Goal: Task Accomplishment & Management: Use online tool/utility

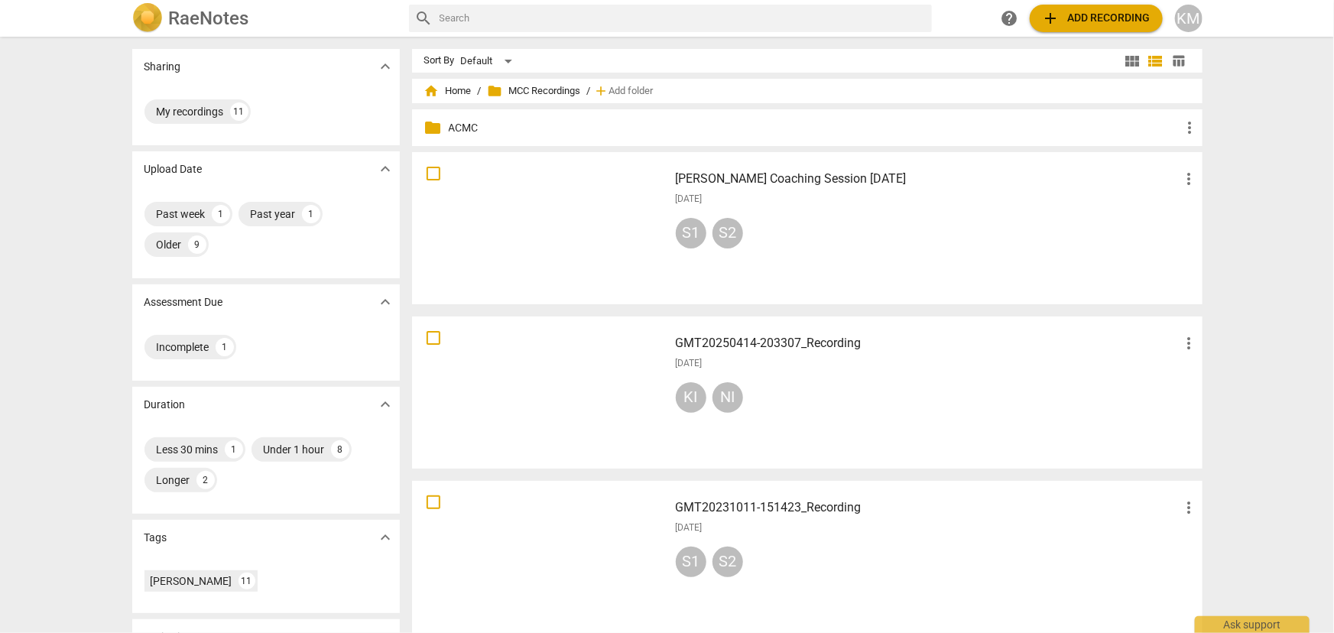
click at [865, 175] on h3 "[PERSON_NAME] Coaching Session [DATE]" at bounding box center [928, 179] width 504 height 18
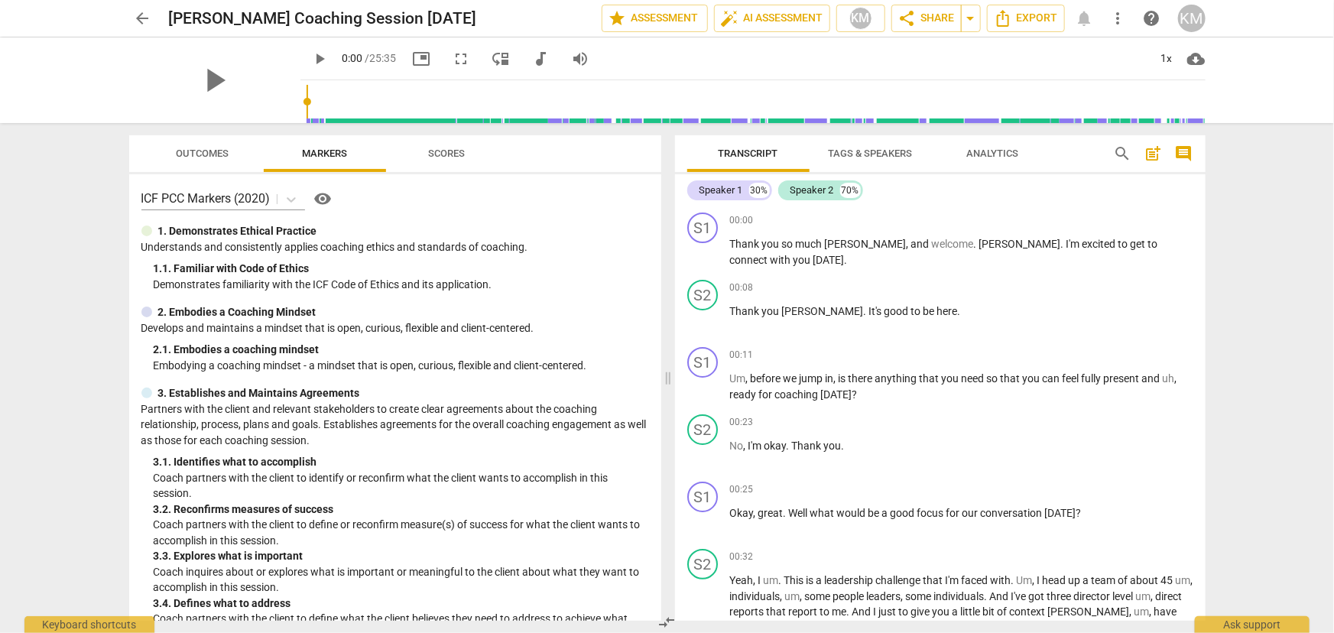
scroll to position [69, 0]
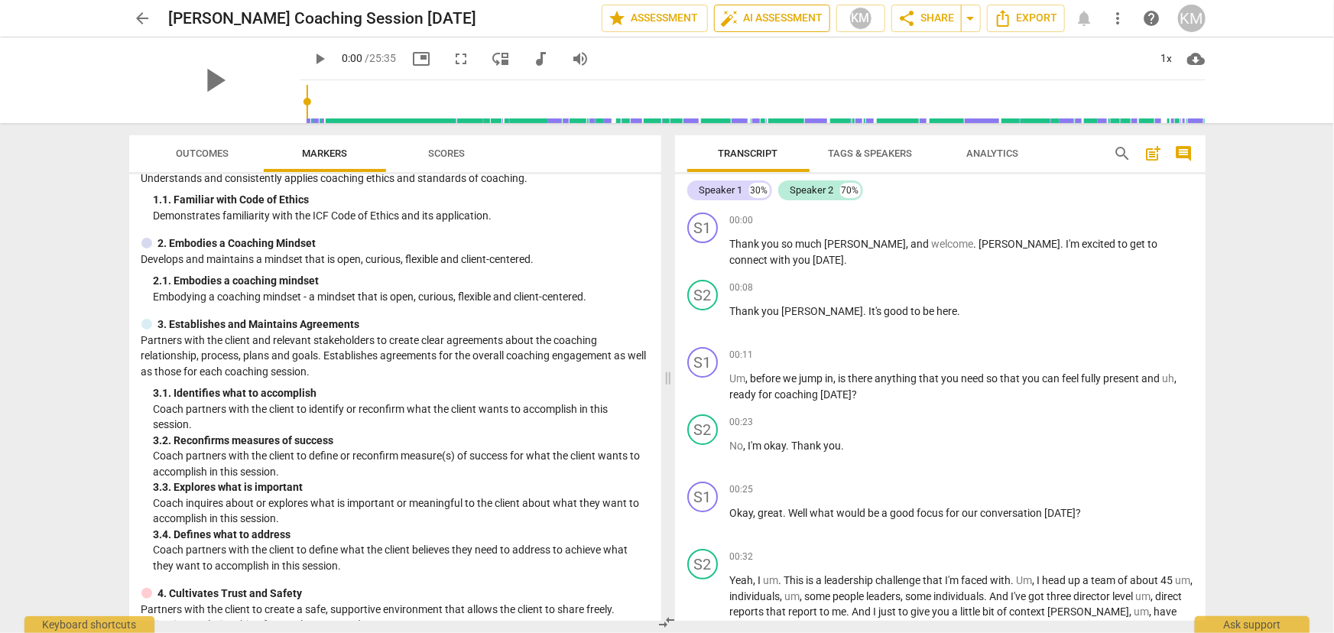
click at [742, 18] on span "auto_fix_high AI Assessment" at bounding box center [772, 18] width 102 height 18
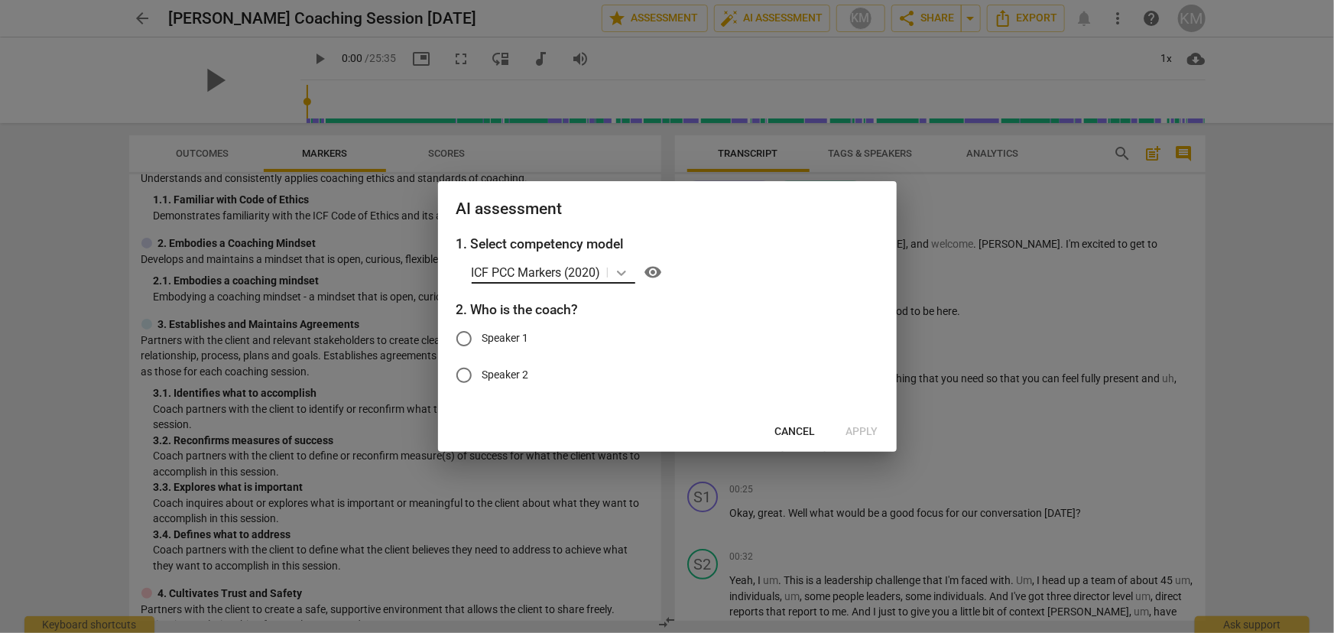
click at [624, 271] on icon at bounding box center [621, 272] width 15 height 15
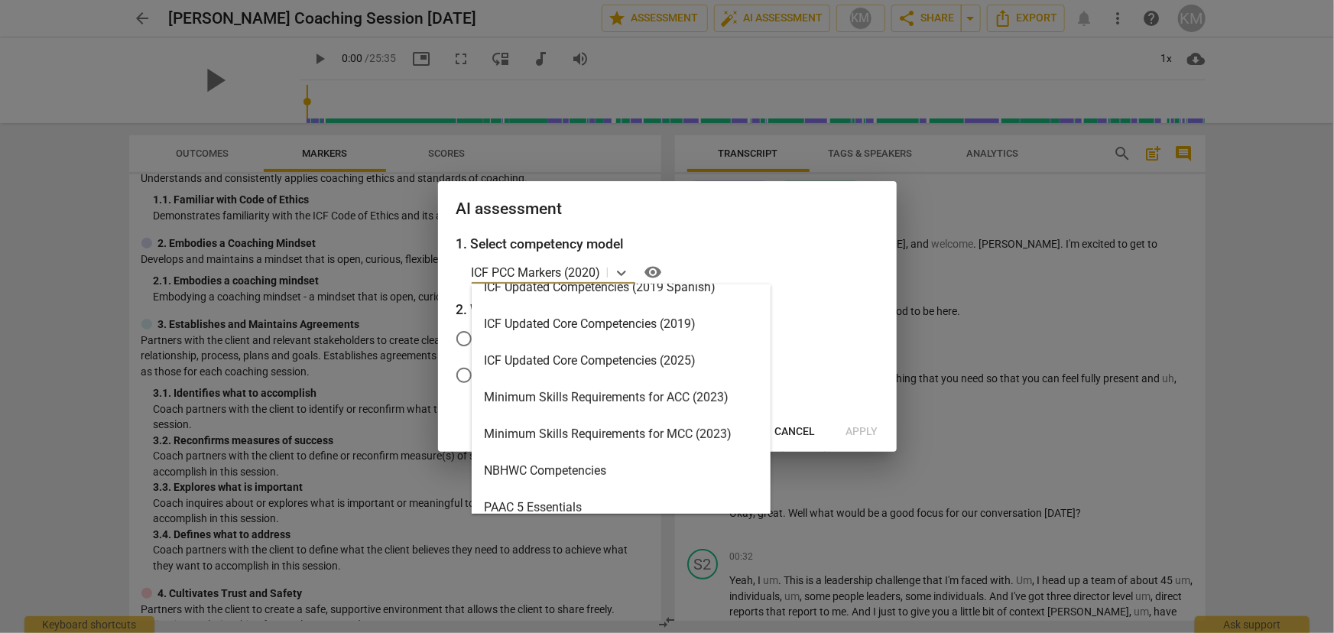
scroll to position [277, 0]
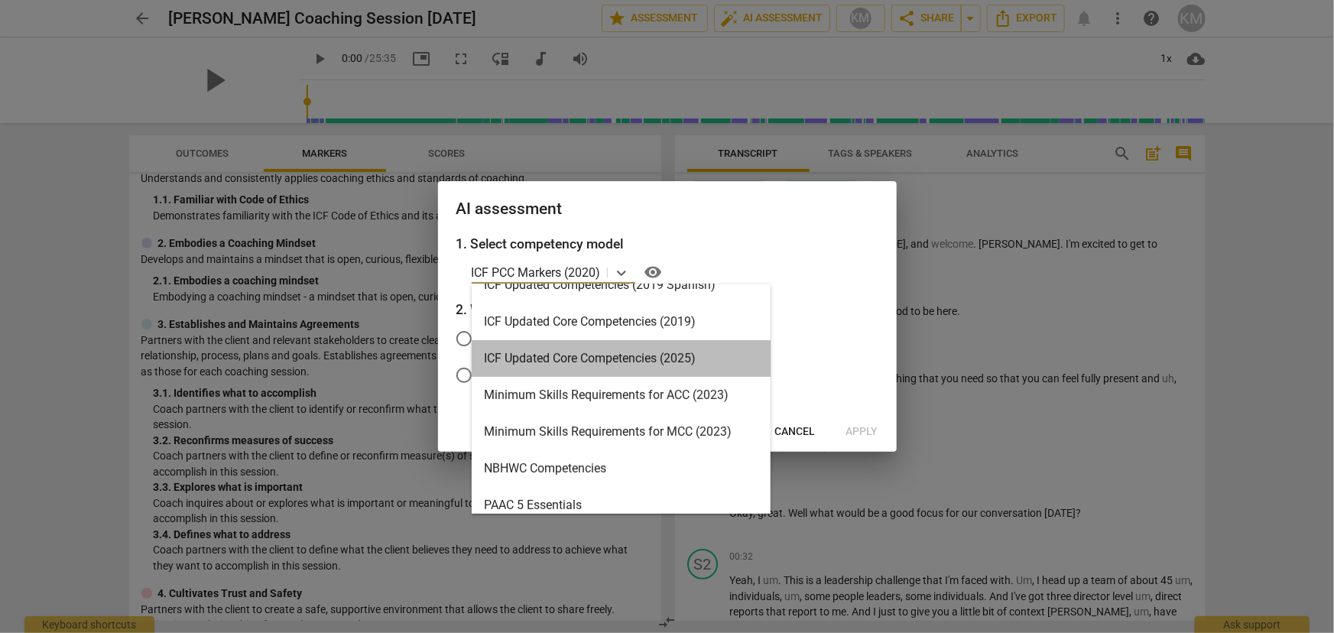
click at [615, 363] on div "ICF Updated Core Competencies (2025)" at bounding box center [621, 358] width 299 height 37
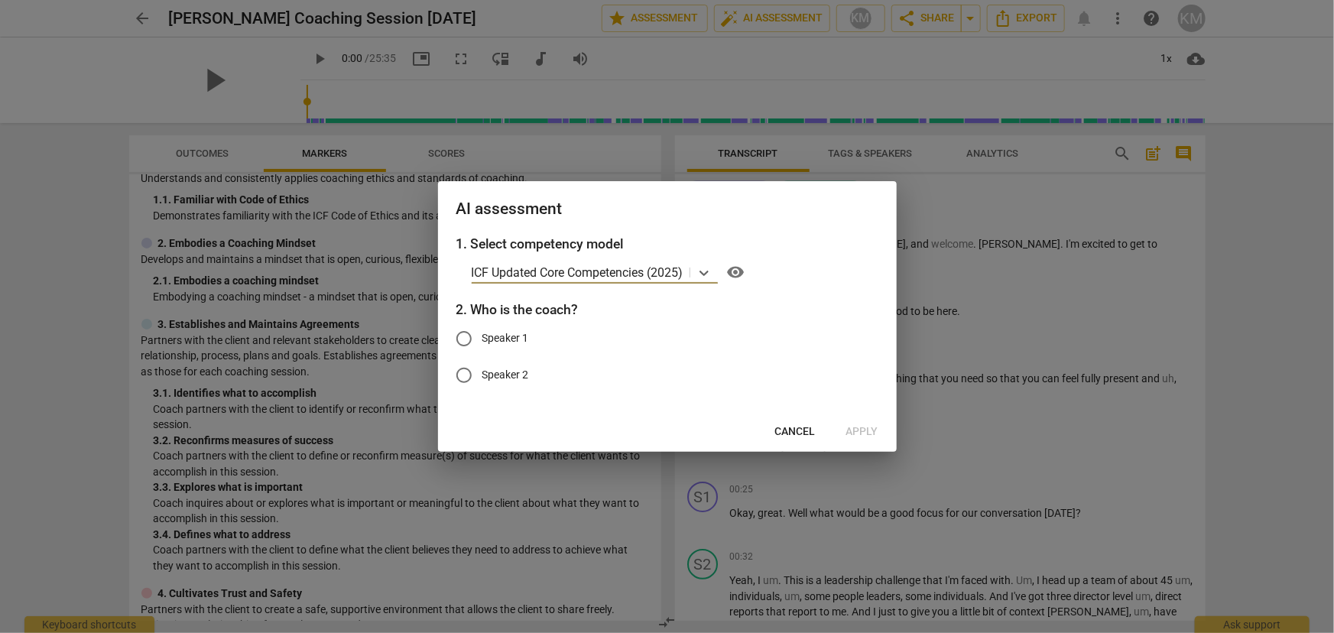
click at [462, 342] on input "Speaker 1" at bounding box center [464, 338] width 37 height 37
radio input "true"
click at [855, 428] on span "Apply" at bounding box center [862, 431] width 32 height 15
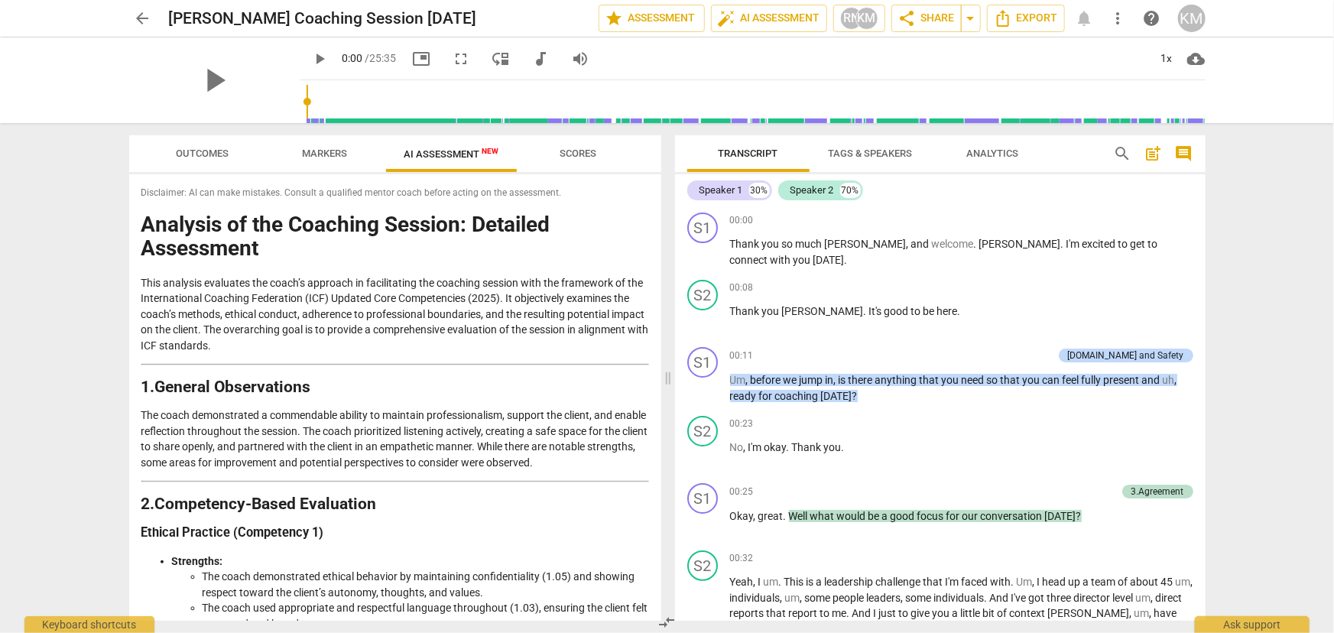
scroll to position [0, 0]
click at [341, 153] on span "Markers" at bounding box center [324, 153] width 45 height 11
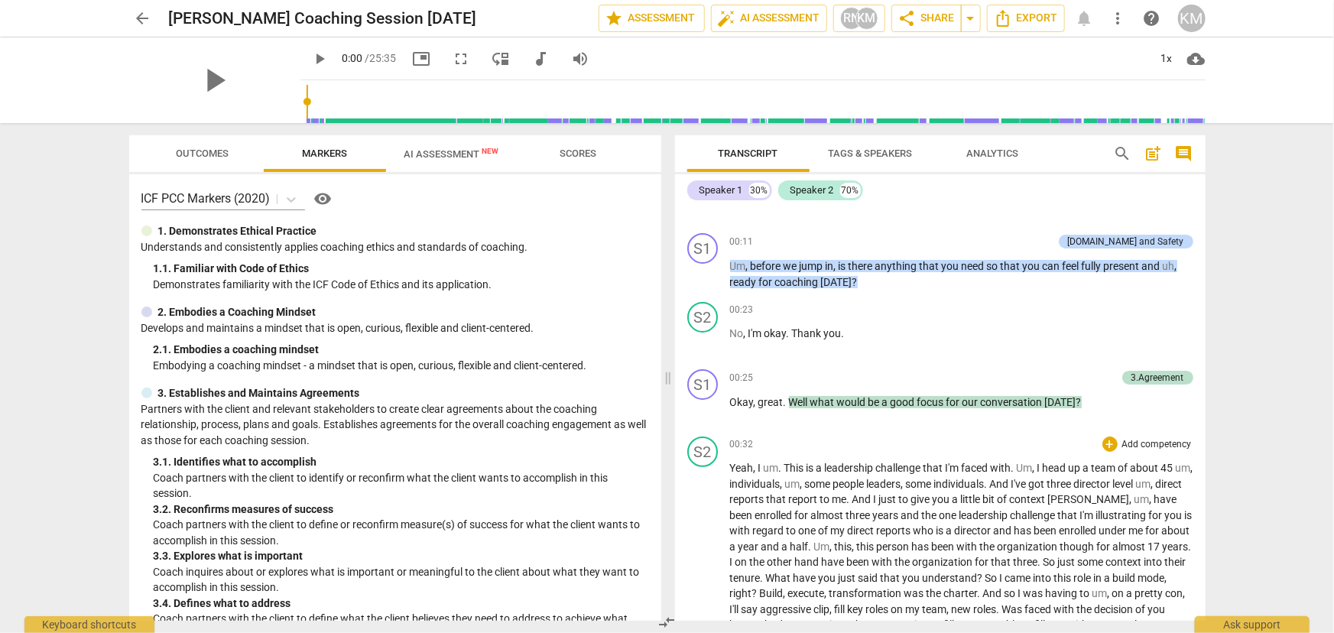
scroll to position [138, 0]
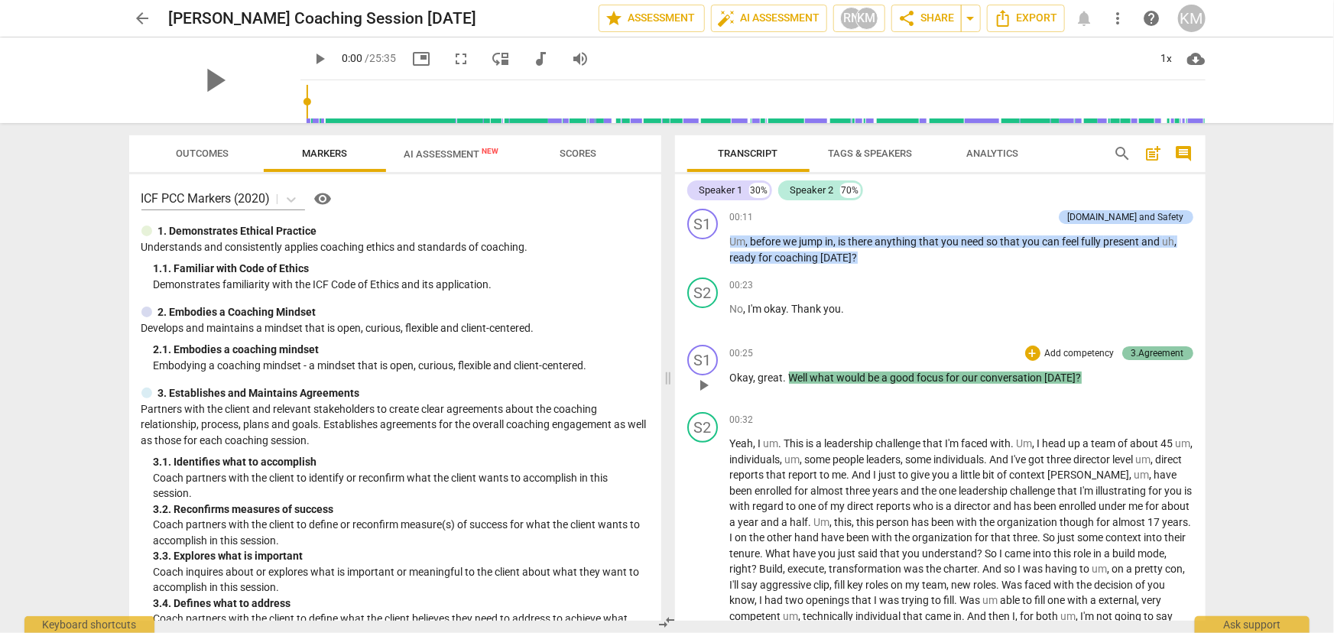
click at [1163, 354] on div "3.Agreement" at bounding box center [1157, 353] width 53 height 14
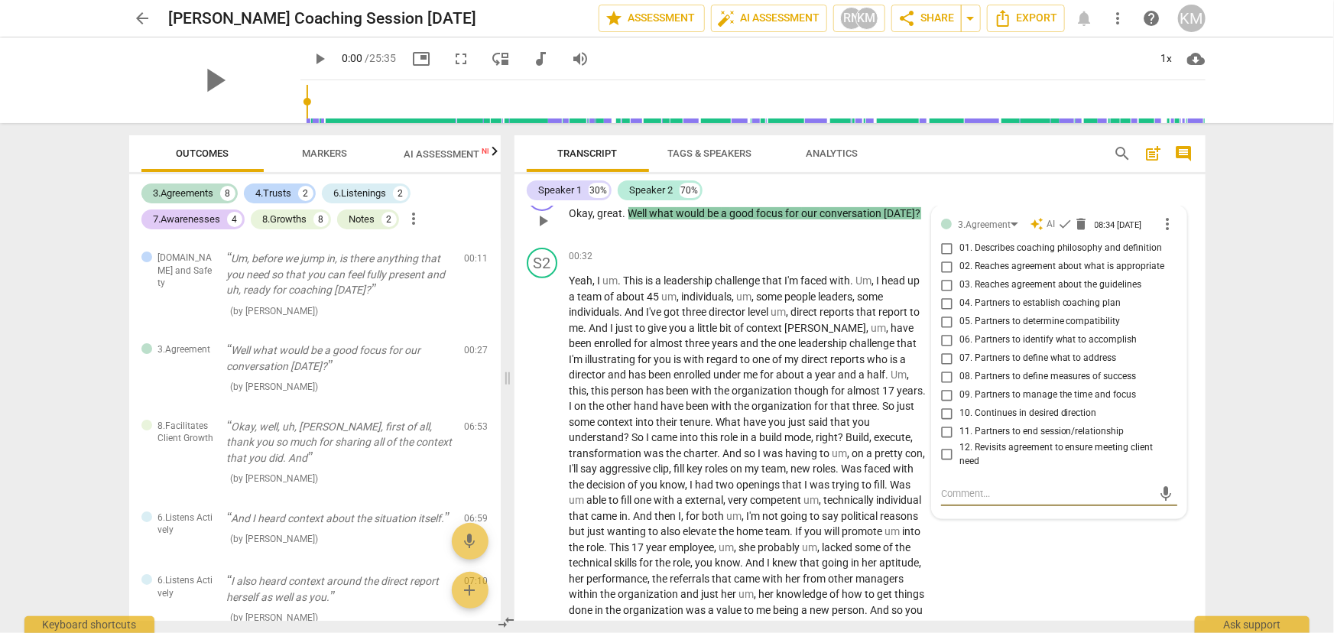
scroll to position [303, 0]
click at [944, 346] on input "06. Partners to identify what to accomplish" at bounding box center [947, 341] width 24 height 18
checkbox input "true"
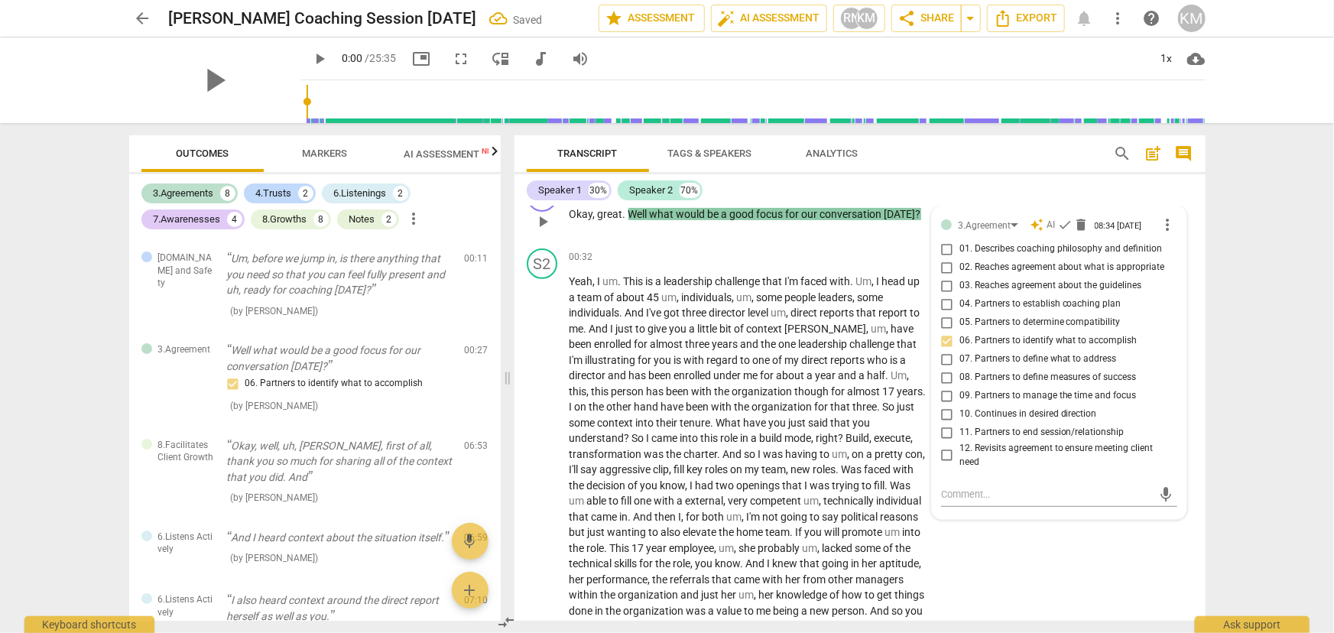
click at [945, 304] on input "04. Partners to establish coaching plan" at bounding box center [947, 304] width 24 height 18
checkbox input "true"
click at [629, 369] on span "and" at bounding box center [618, 375] width 21 height 12
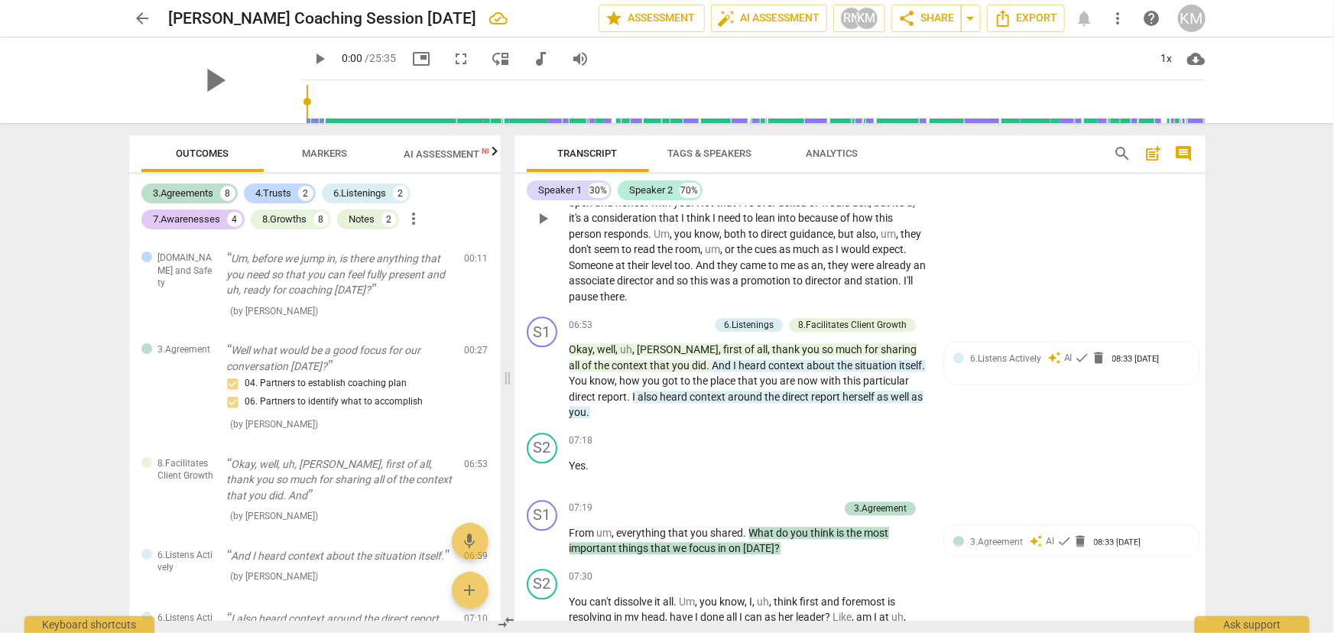
scroll to position [1763, 0]
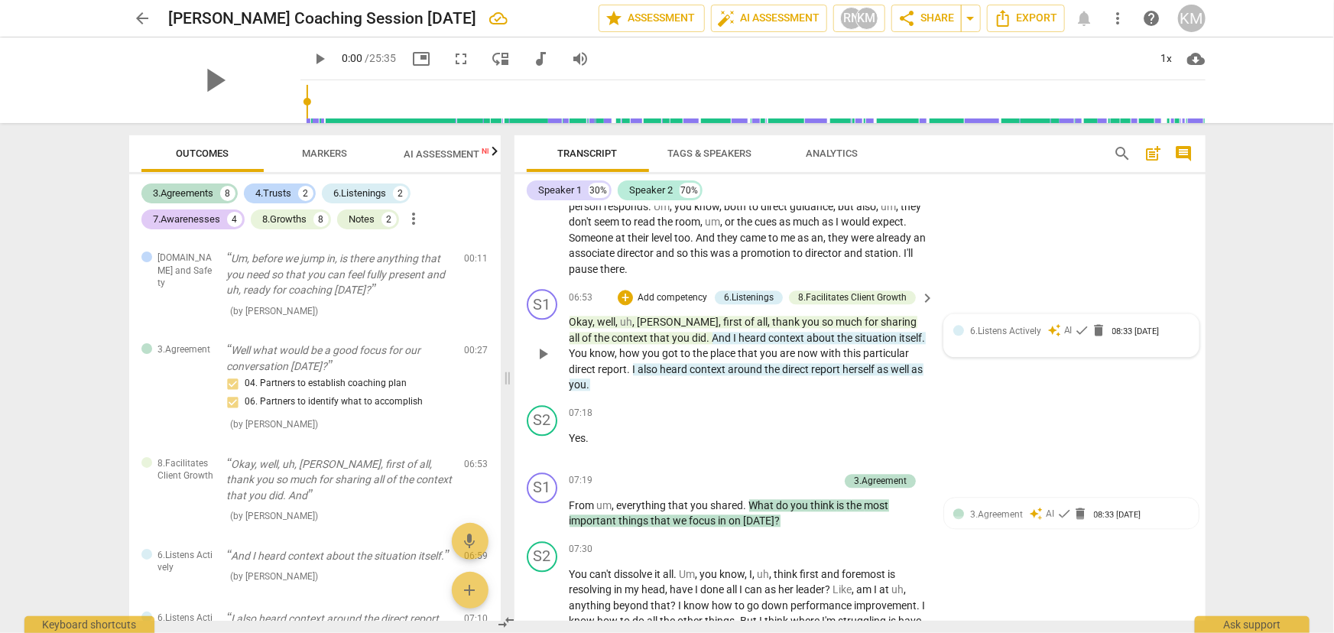
click at [972, 347] on div "6.Listens Actively auto_awesome AI check delete 08:33 [DATE]" at bounding box center [1071, 335] width 236 height 24
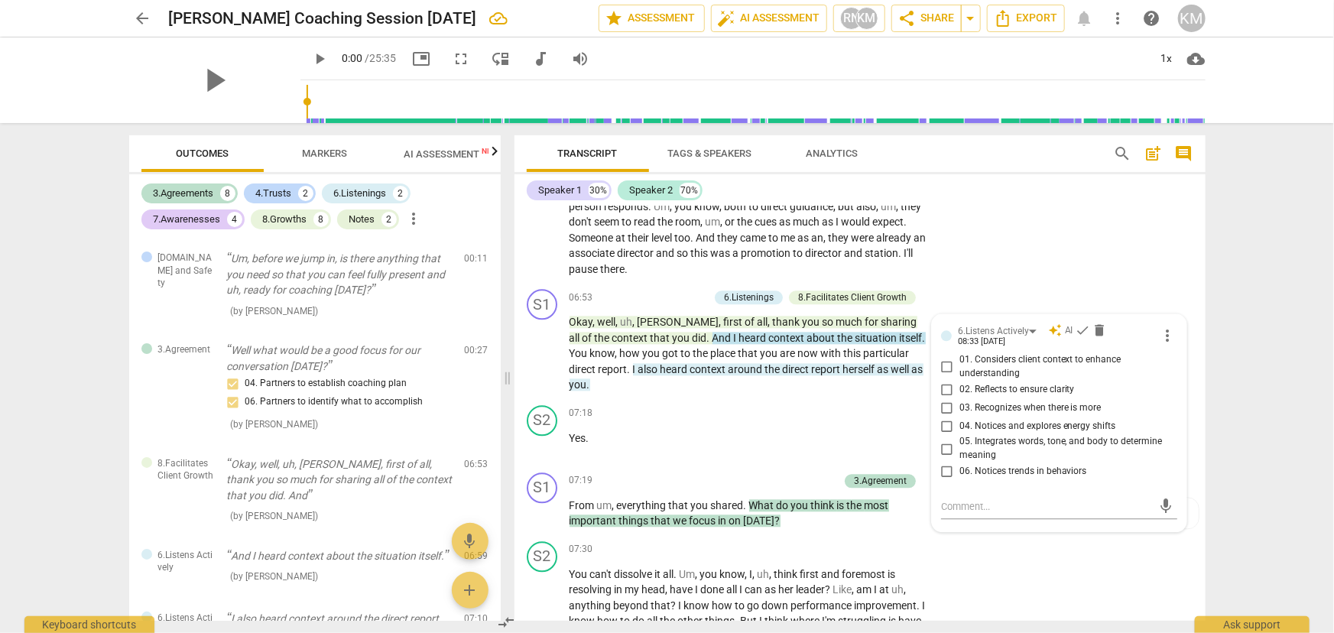
click at [1263, 420] on div "arrow_back [PERSON_NAME] Coaching Session [DATE] edit star Assessment auto_fix_…" at bounding box center [667, 316] width 1334 height 633
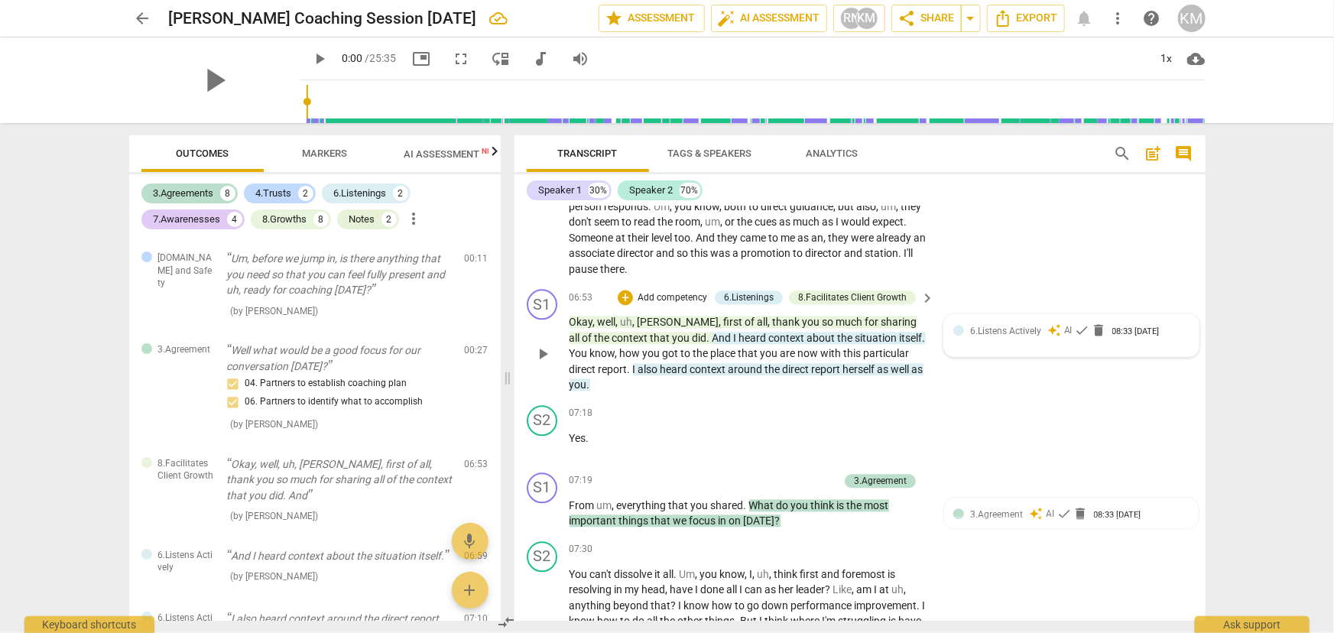
click at [984, 336] on span "6.Listens Actively" at bounding box center [1005, 331] width 71 height 11
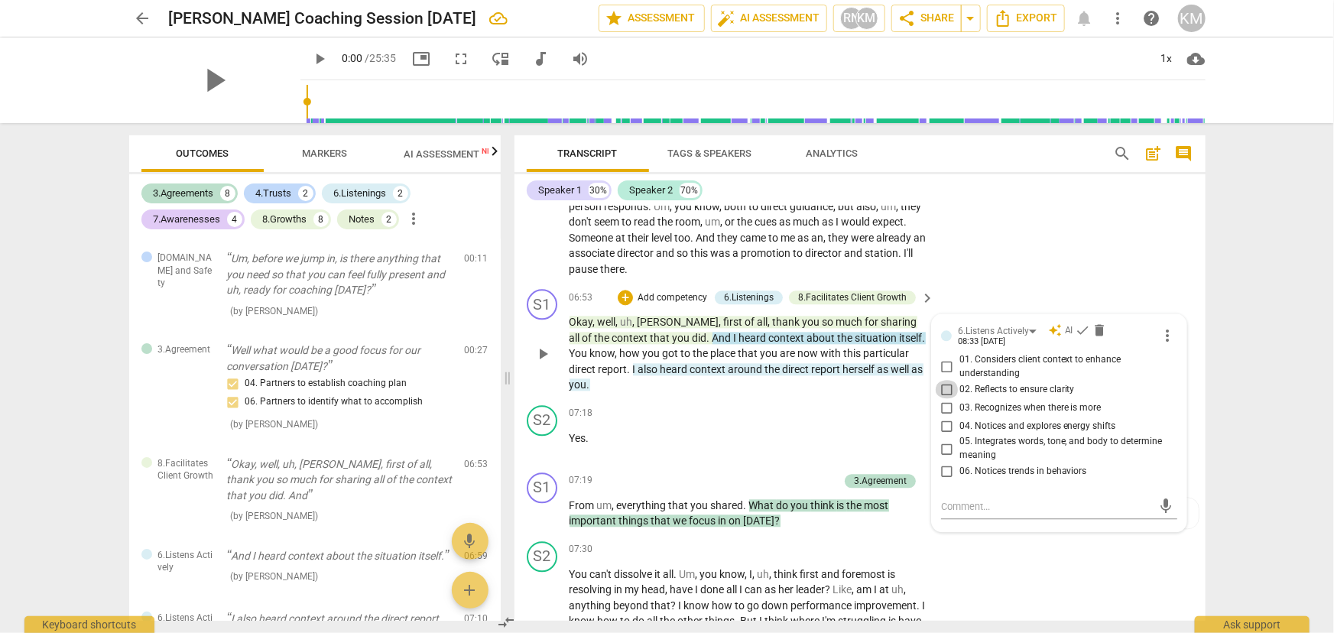
click at [944, 398] on input "02. Reflects to ensure clarity" at bounding box center [947, 389] width 24 height 18
checkbox input "true"
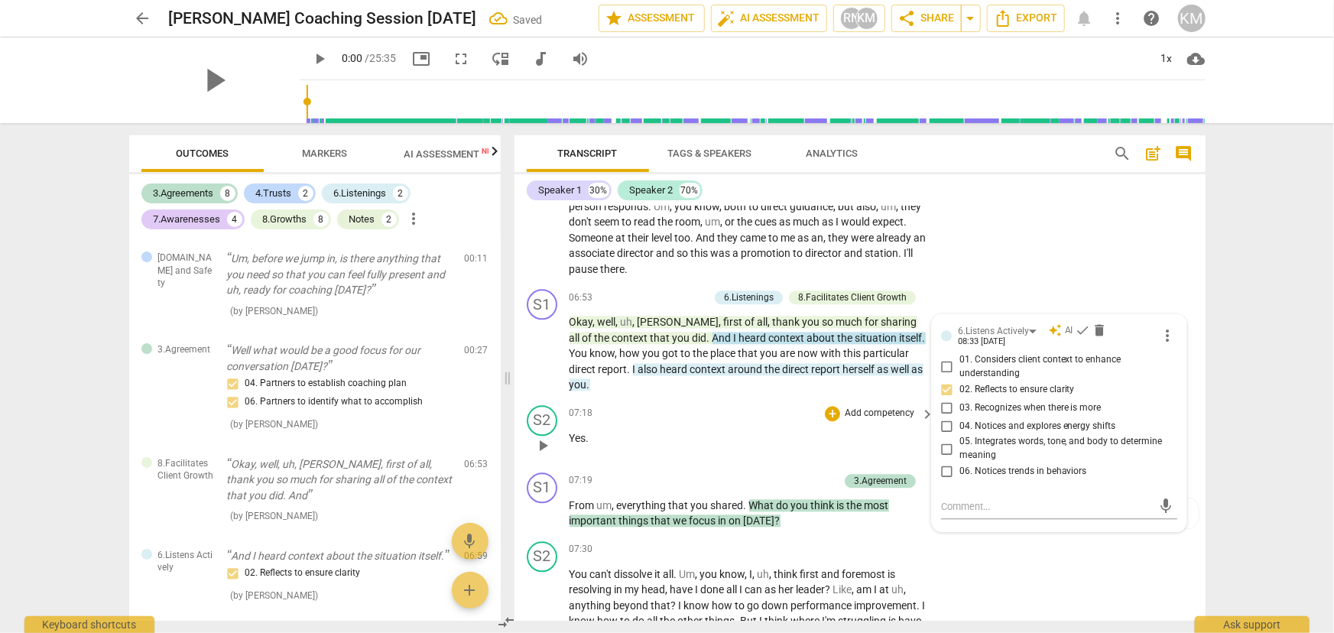
click at [751, 445] on div "07:18 + Add competency keyboard_arrow_right Yes ." at bounding box center [752, 432] width 367 height 55
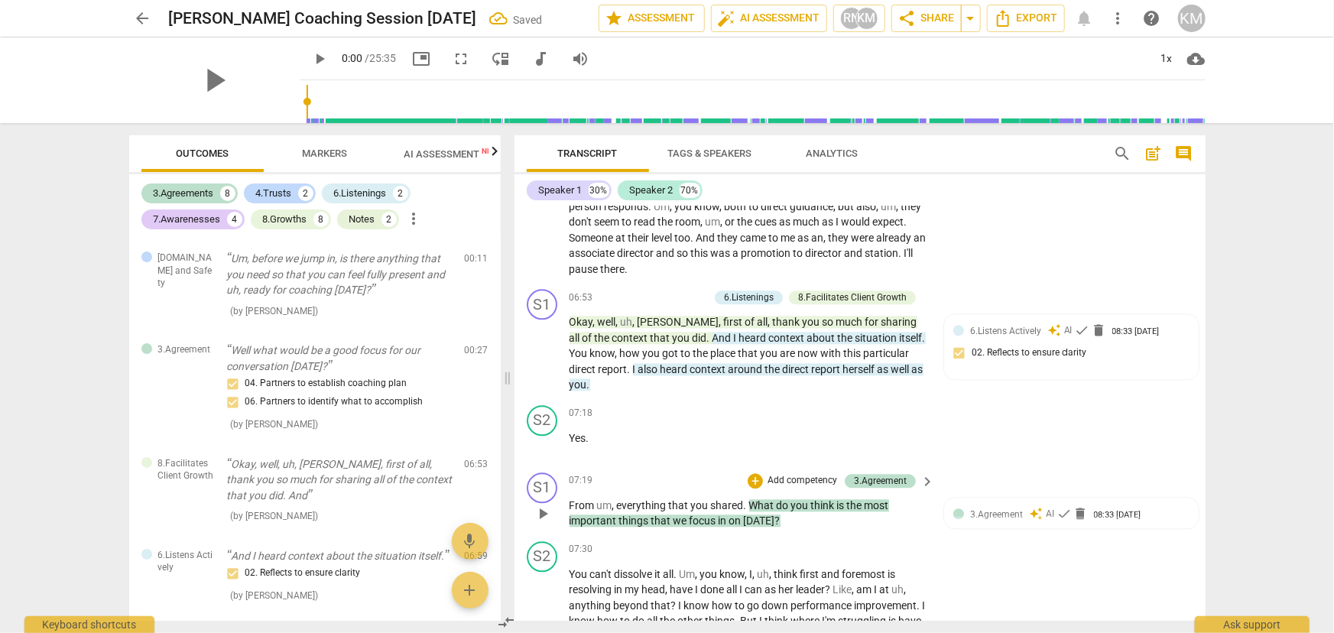
click at [832, 506] on span "think" at bounding box center [824, 505] width 26 height 12
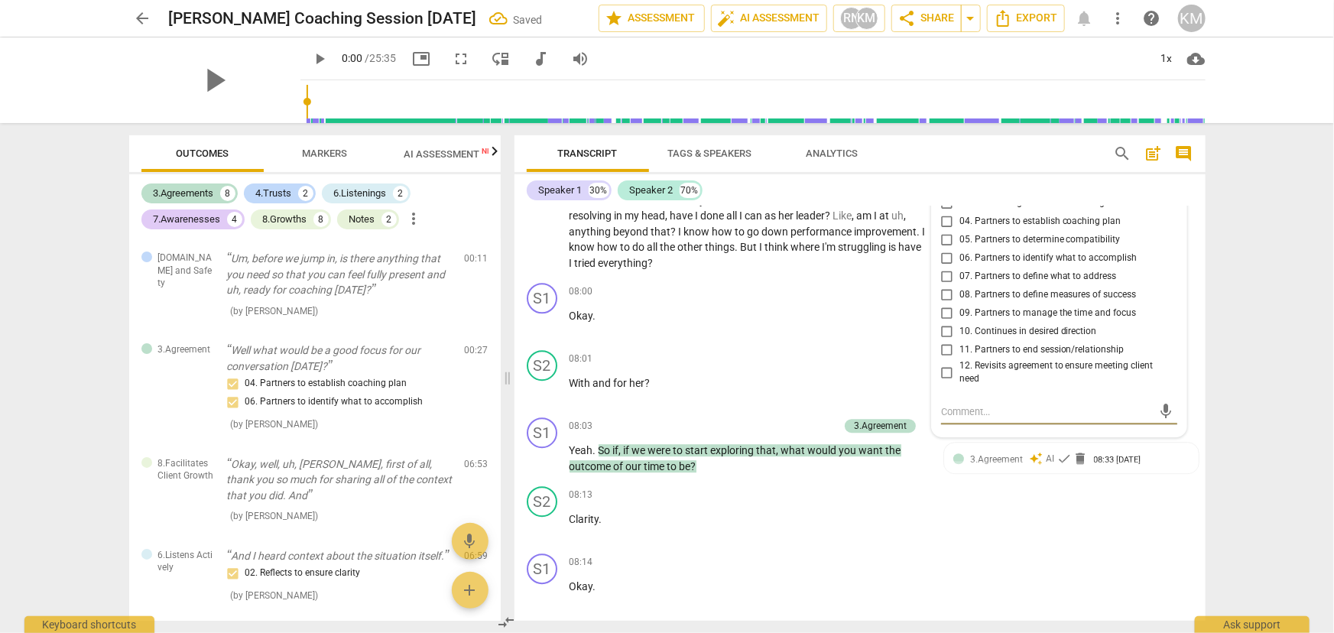
scroll to position [2067, 0]
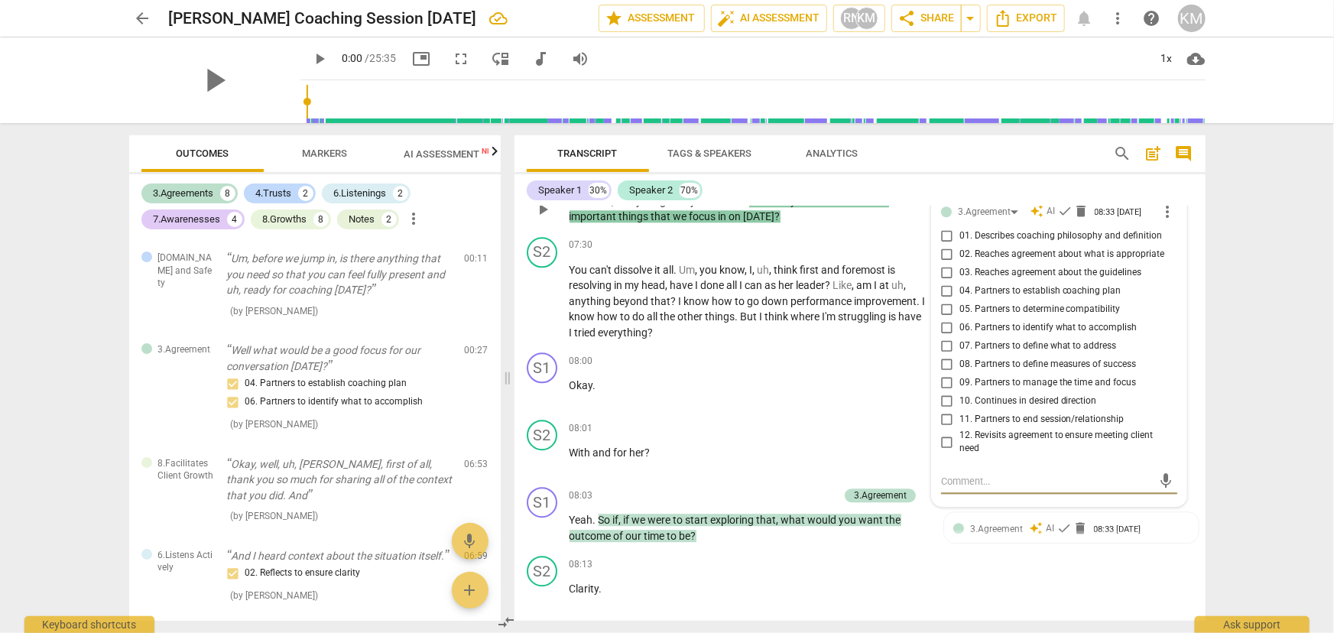
click at [945, 349] on input "07. Partners to define what to address" at bounding box center [947, 346] width 24 height 18
checkbox input "true"
click at [945, 329] on input "06. Partners to identify what to accomplish" at bounding box center [947, 328] width 24 height 18
checkbox input "true"
click at [944, 346] on input "07. Partners to define what to address" at bounding box center [947, 346] width 24 height 18
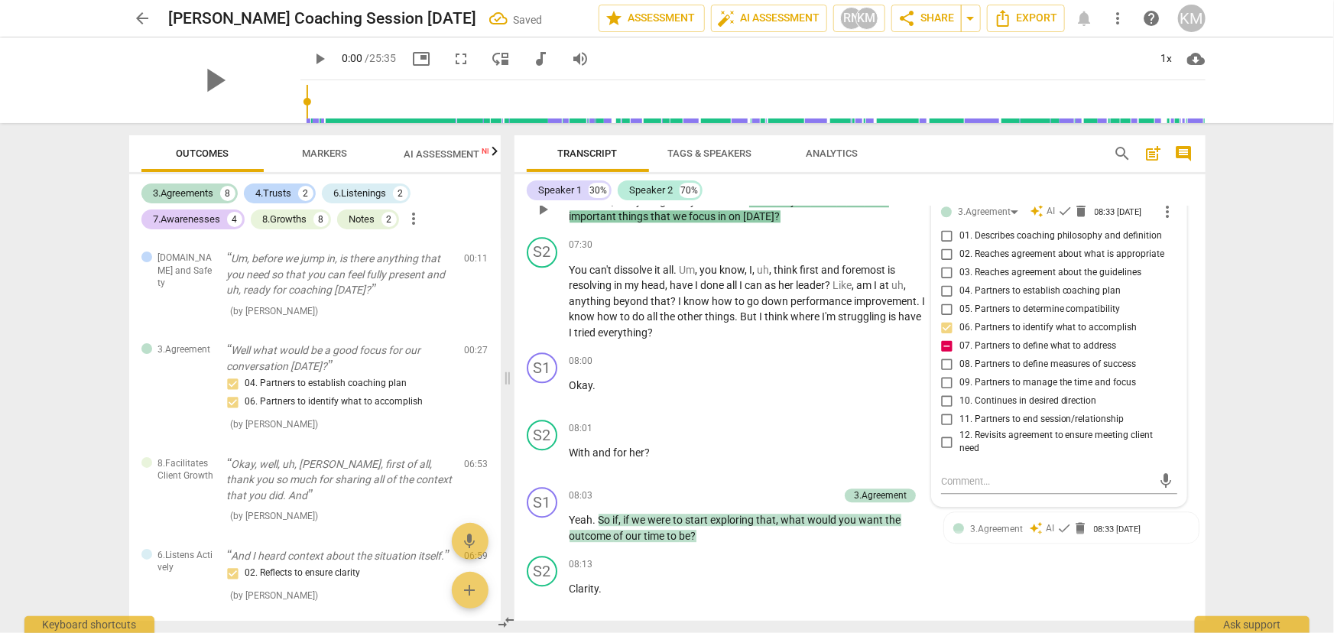
click at [946, 346] on input "07. Partners to define what to address" at bounding box center [947, 346] width 24 height 18
checkbox input "false"
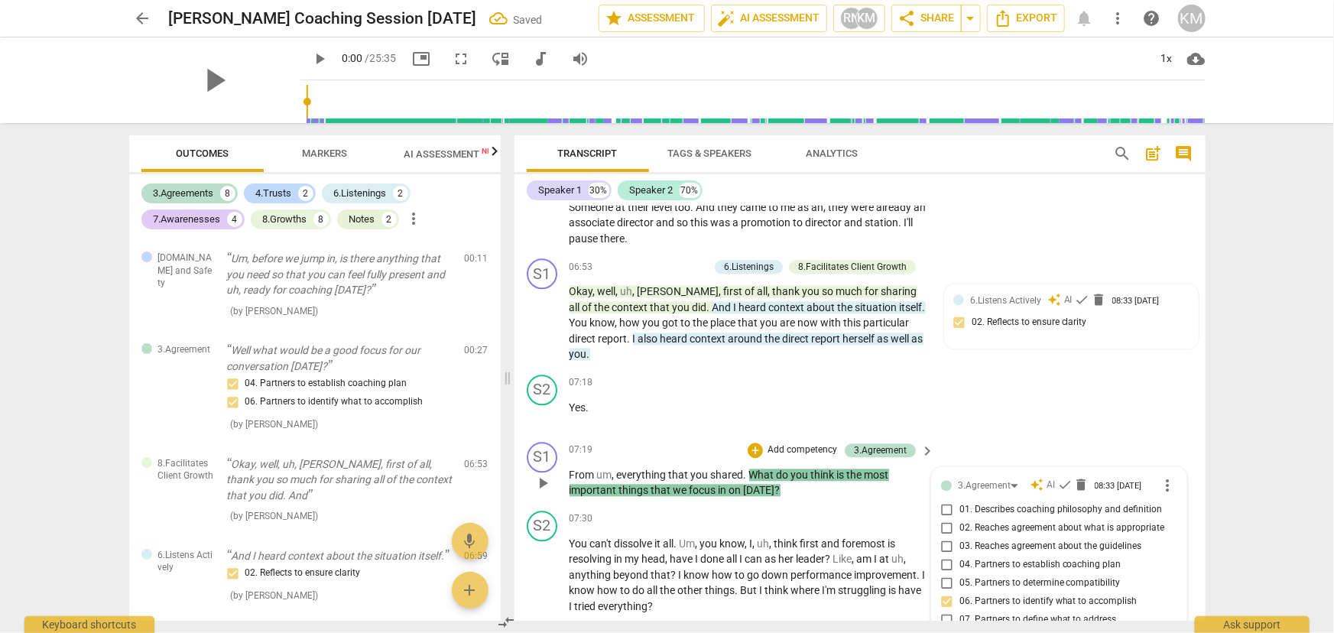
scroll to position [1788, 0]
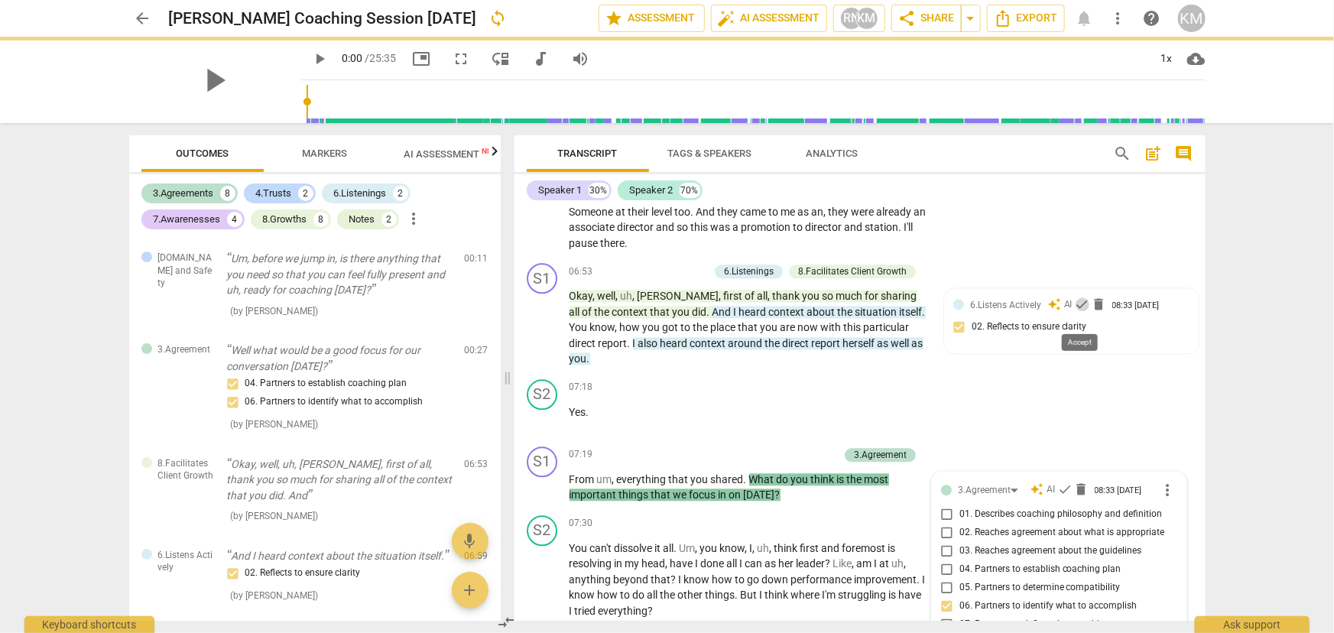
click at [1075, 312] on span "check" at bounding box center [1082, 304] width 15 height 15
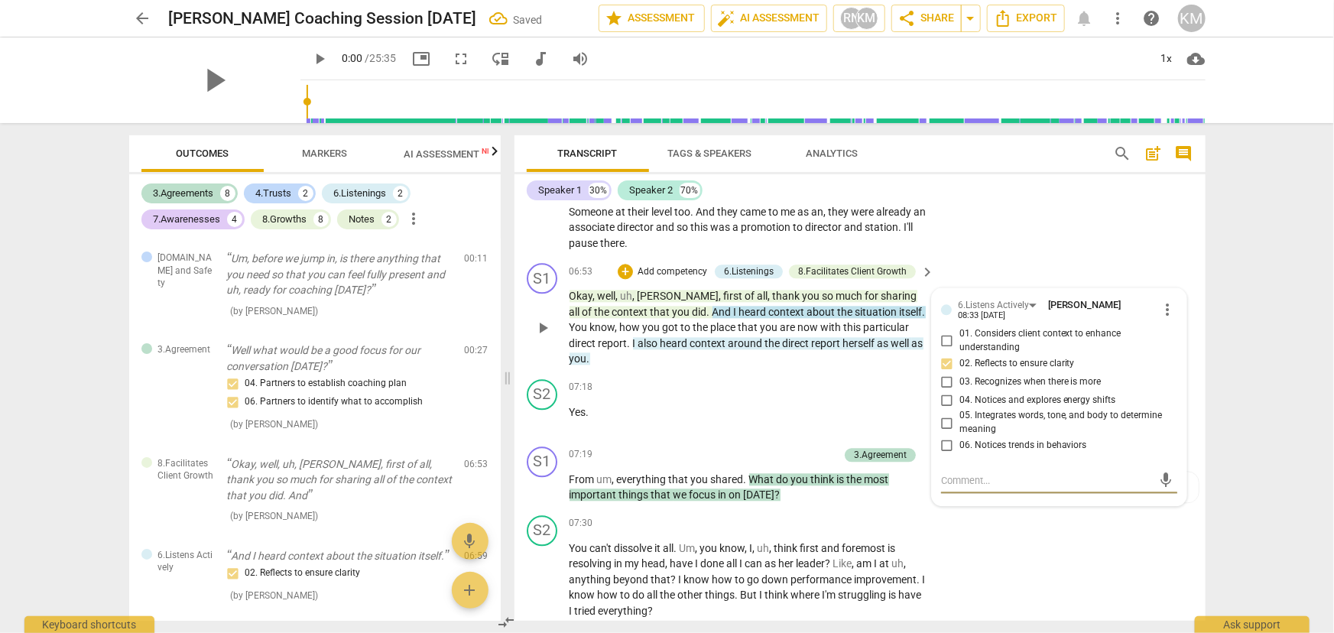
scroll to position [2136, 0]
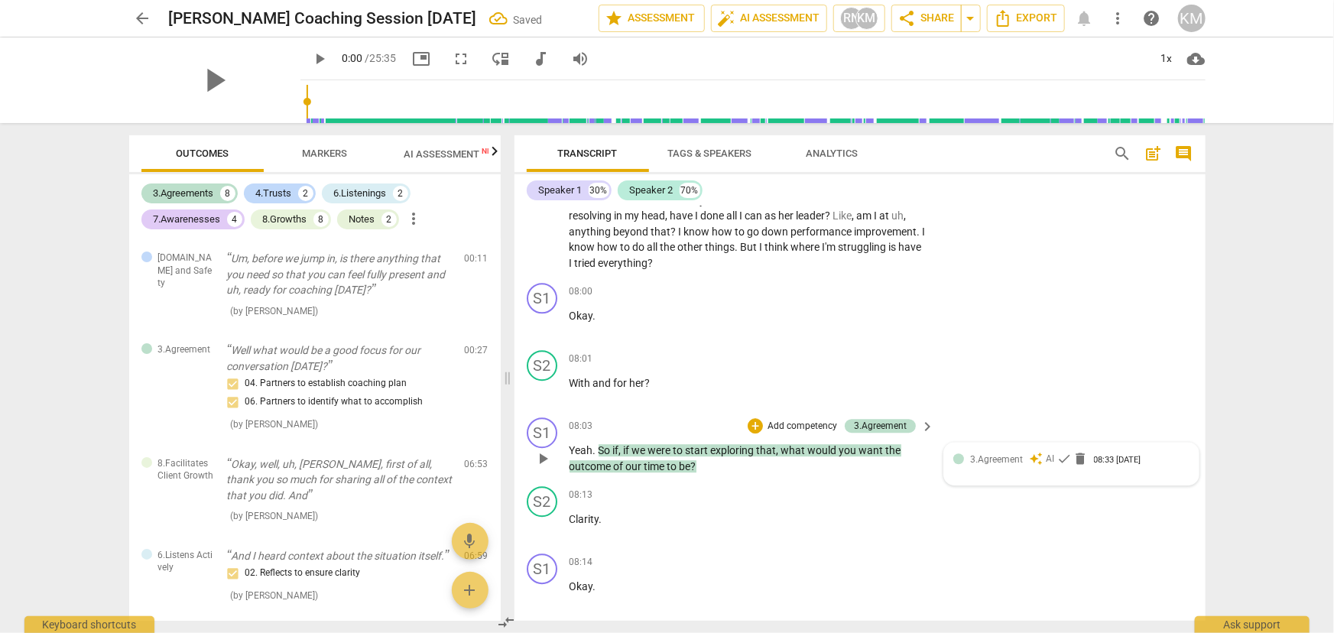
click at [1044, 464] on div "3.Agreement auto_awesome AI check delete 08:33 [DATE]" at bounding box center [1071, 464] width 236 height 24
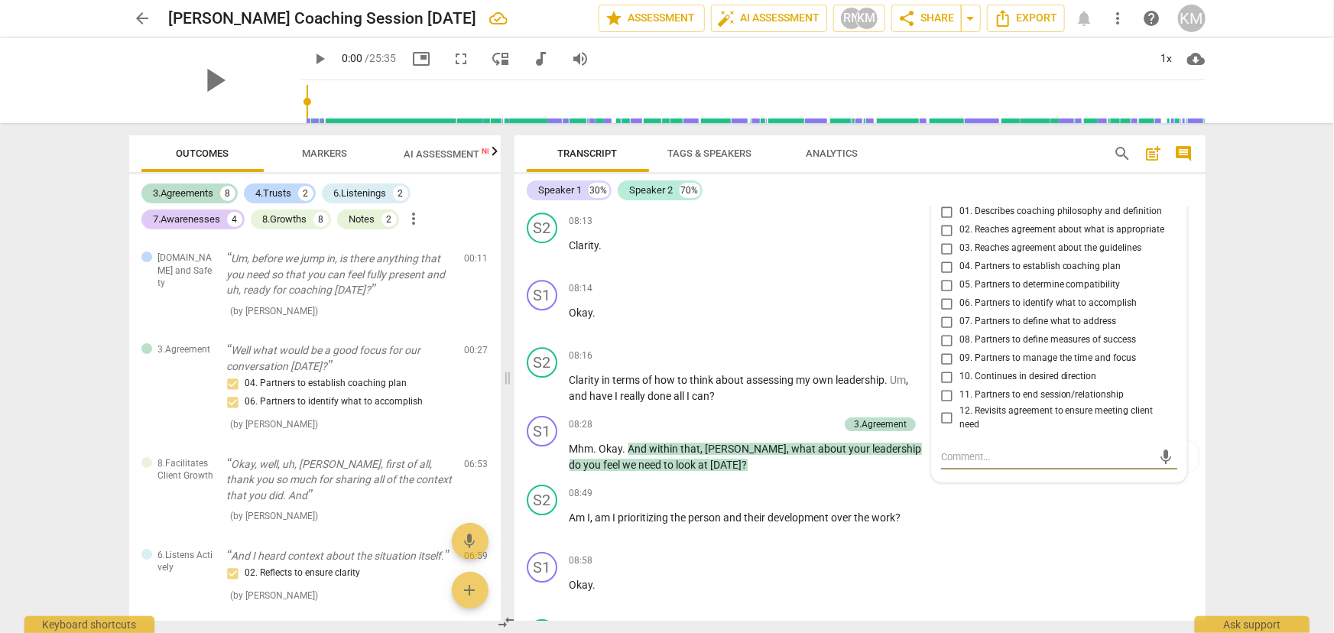
scroll to position [2385, 0]
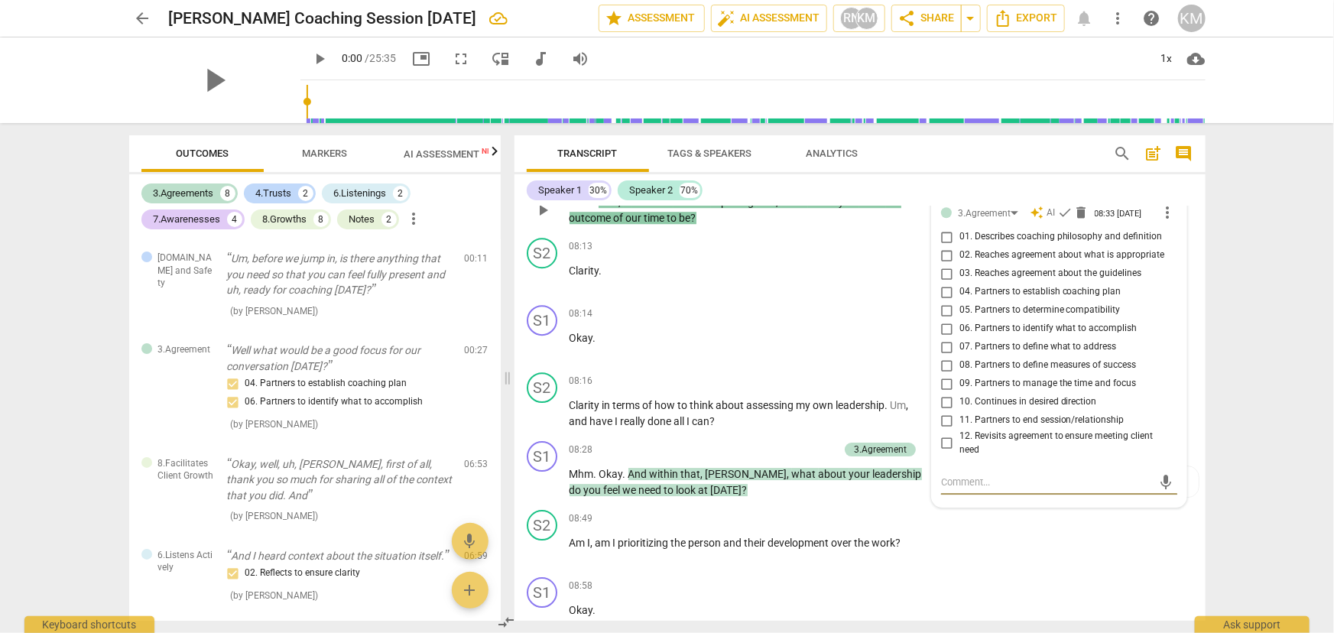
click at [944, 327] on input "06. Partners to identify what to accomplish" at bounding box center [947, 328] width 24 height 18
checkbox input "true"
click at [939, 350] on input "07. Partners to define what to address" at bounding box center [947, 347] width 24 height 18
checkbox input "true"
click at [1069, 557] on div "S2 play_arrow pause 08:49 + Add competency keyboard_arrow_right Am I , am I pri…" at bounding box center [859, 537] width 691 height 67
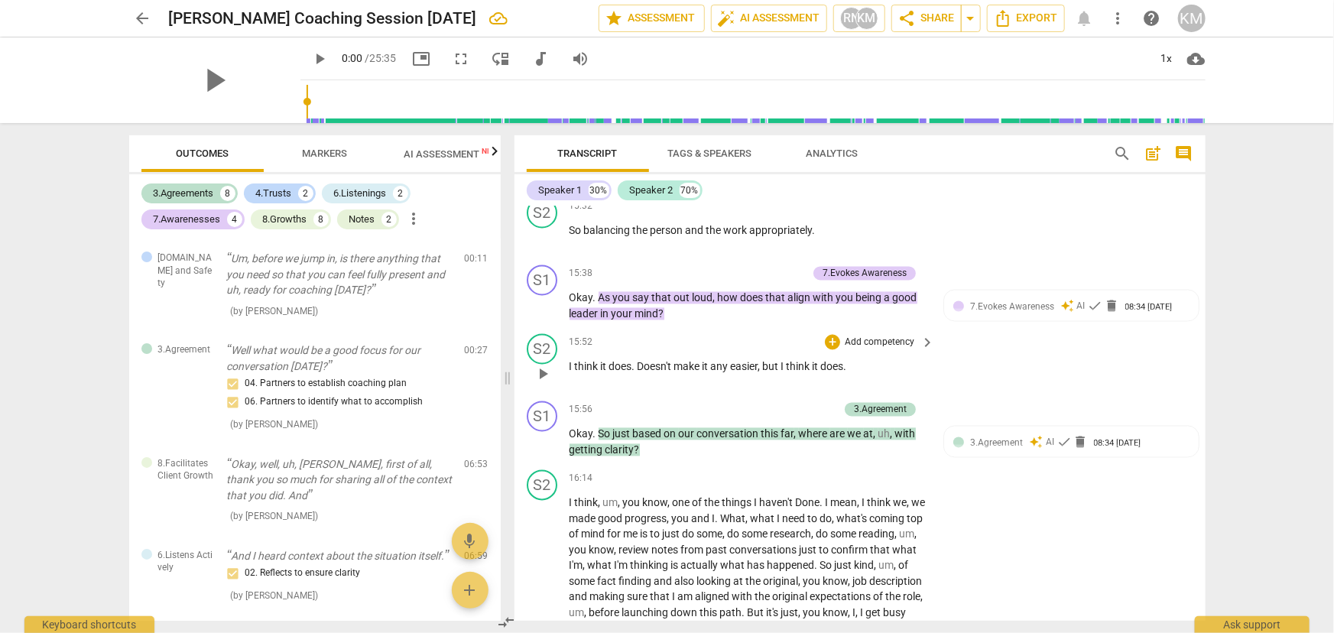
scroll to position [4470, 0]
click at [326, 153] on span "Markers" at bounding box center [324, 153] width 45 height 11
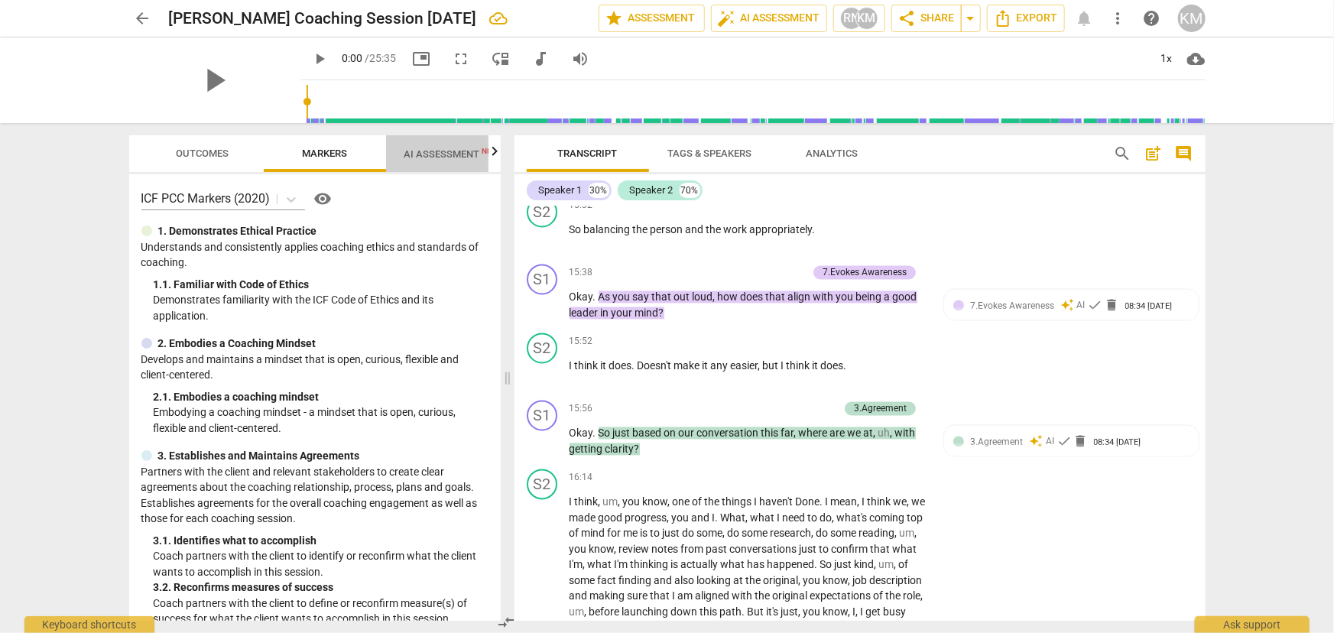
click at [451, 158] on span "AI Assessment New" at bounding box center [451, 153] width 95 height 11
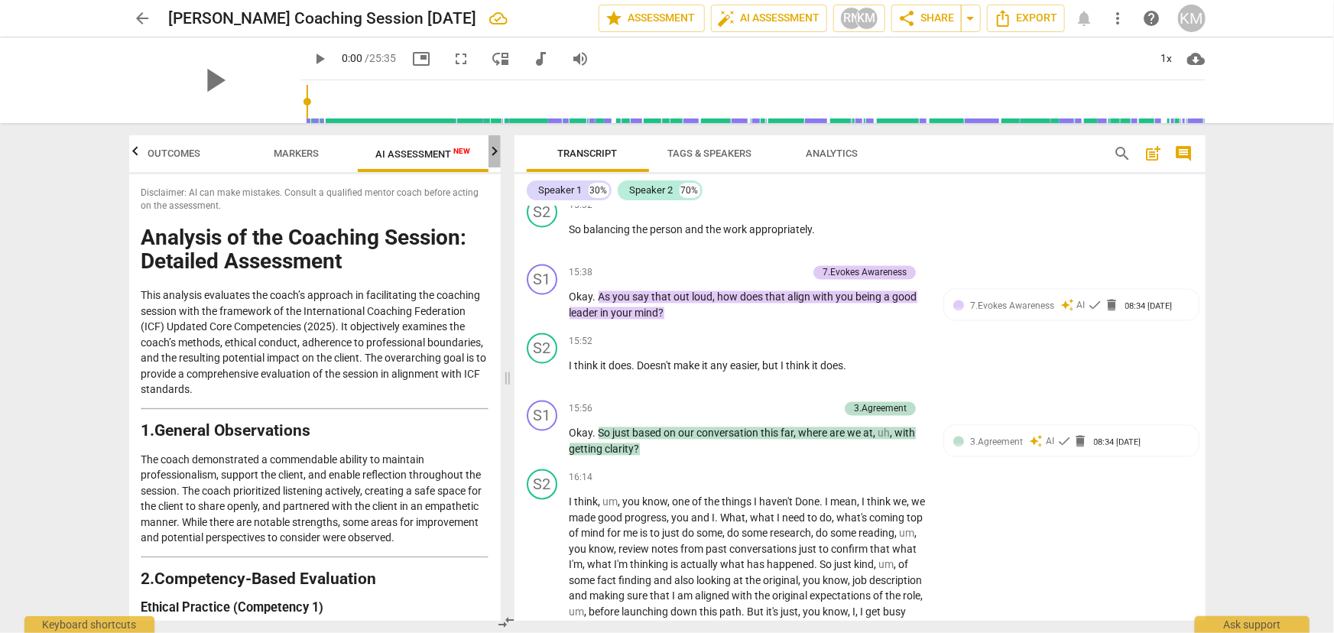
click at [498, 152] on icon "button" at bounding box center [494, 151] width 18 height 18
click at [420, 158] on span "Scores" at bounding box center [428, 153] width 37 height 11
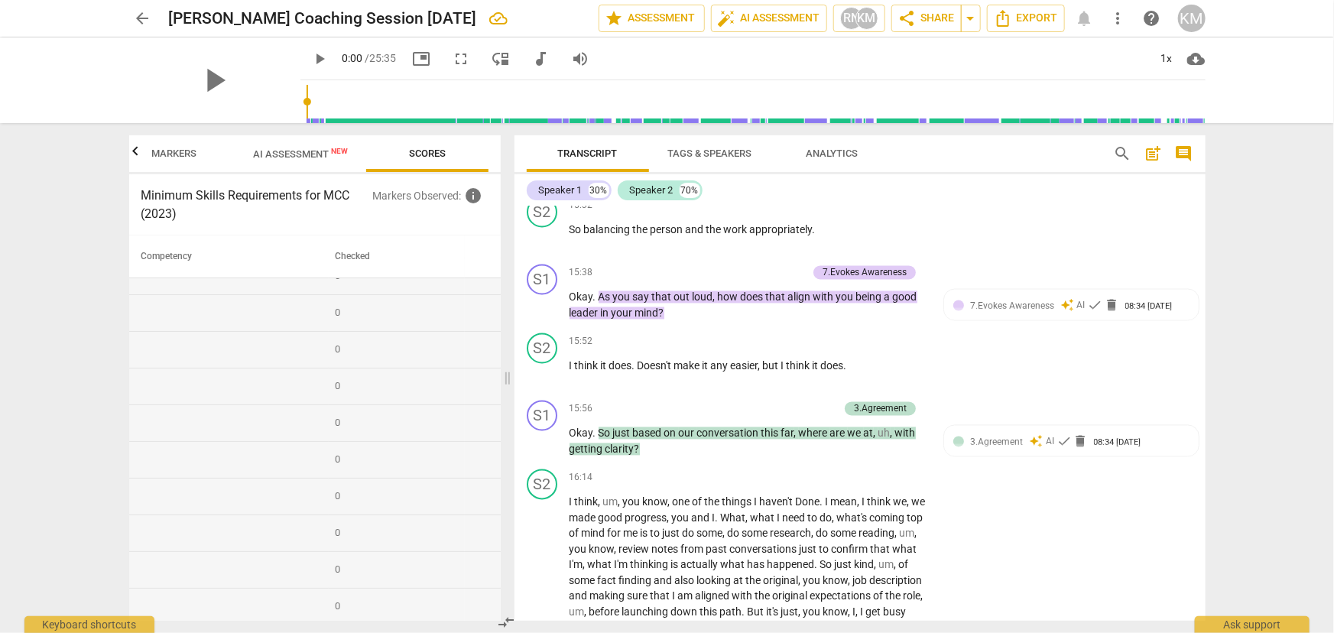
scroll to position [0, 0]
